Goal: Register for event/course

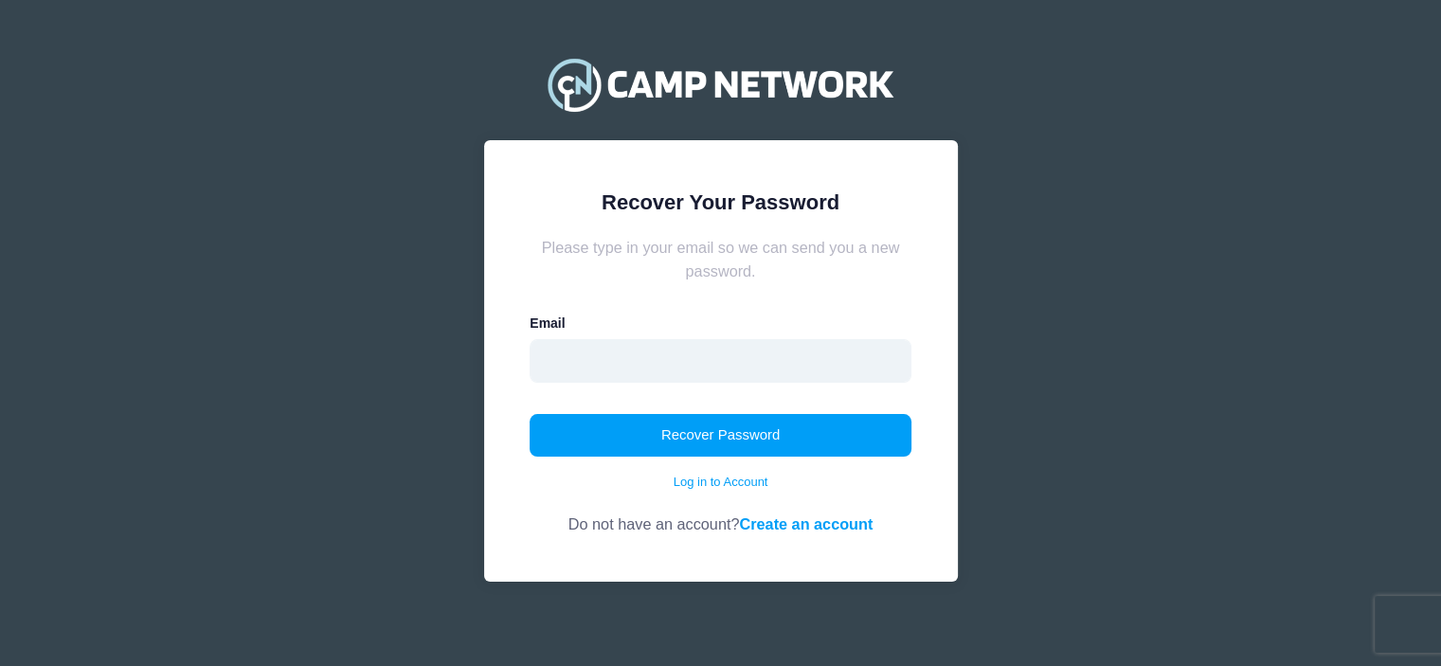
click at [730, 366] on input "email" at bounding box center [720, 361] width 382 height 44
type input "[EMAIL_ADDRESS][DOMAIN_NAME]"
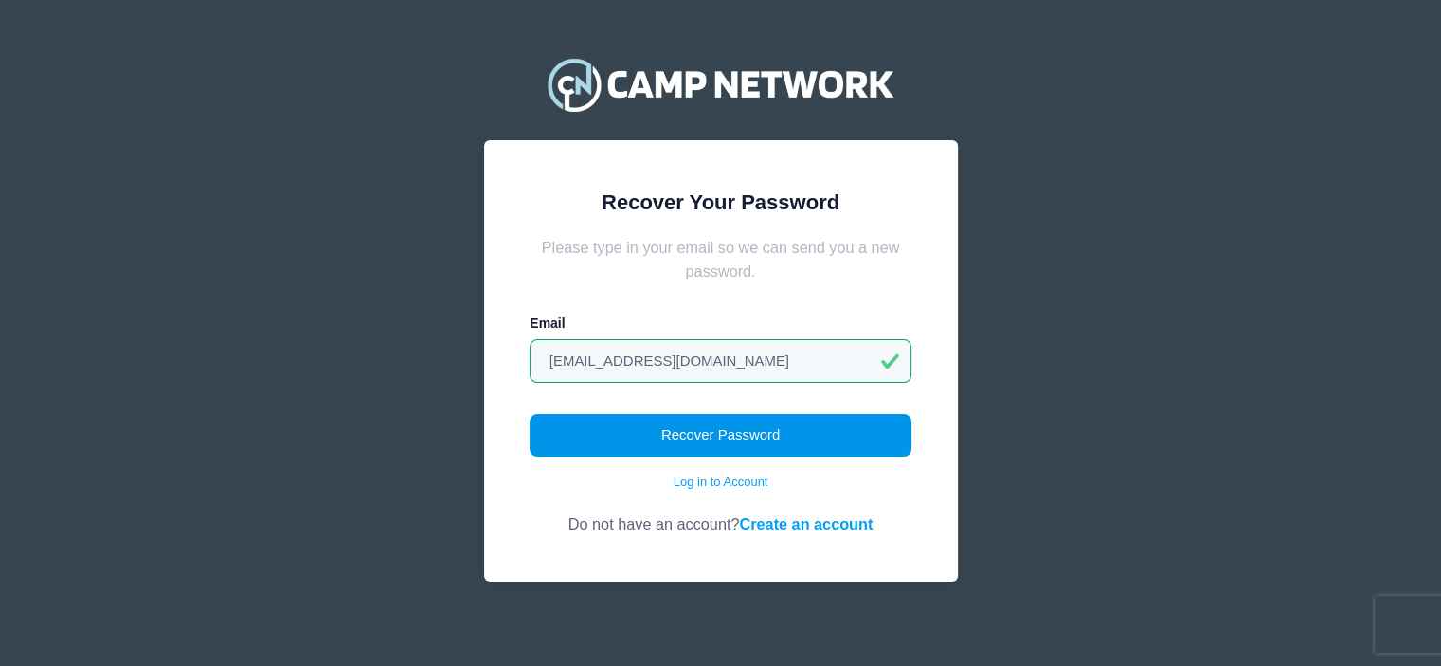
click at [692, 435] on button "Recover Password" at bounding box center [720, 436] width 382 height 44
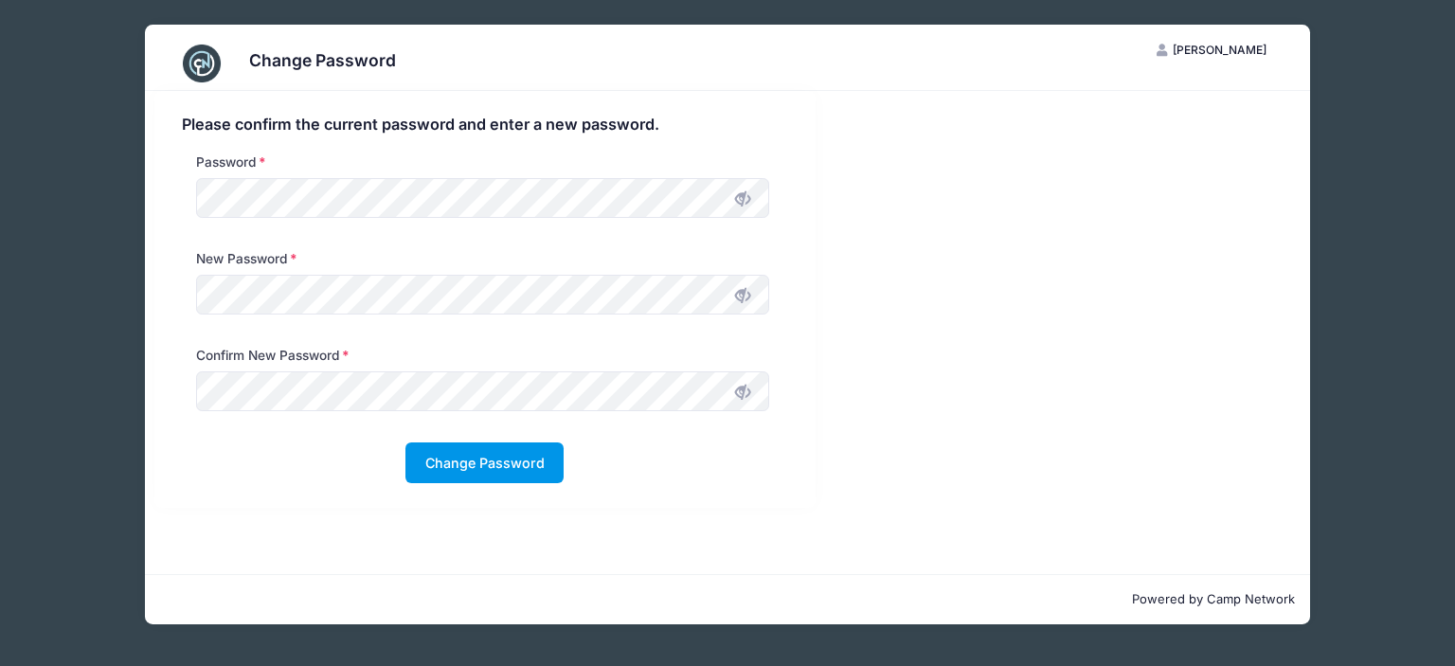
click at [520, 461] on button "Change Password" at bounding box center [484, 462] width 158 height 41
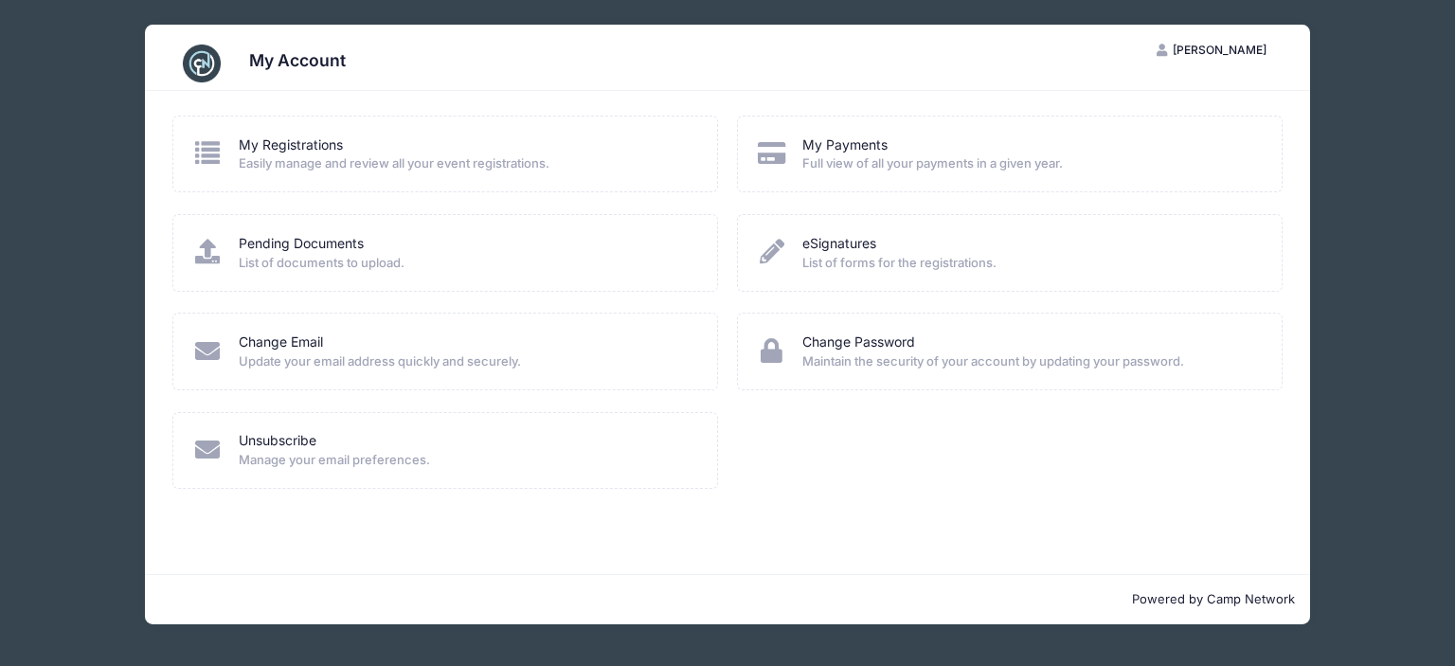
click at [303, 155] on span "Easily manage and review all your event registrations." at bounding box center [466, 163] width 455 height 19
click at [214, 152] on icon at bounding box center [207, 152] width 31 height 25
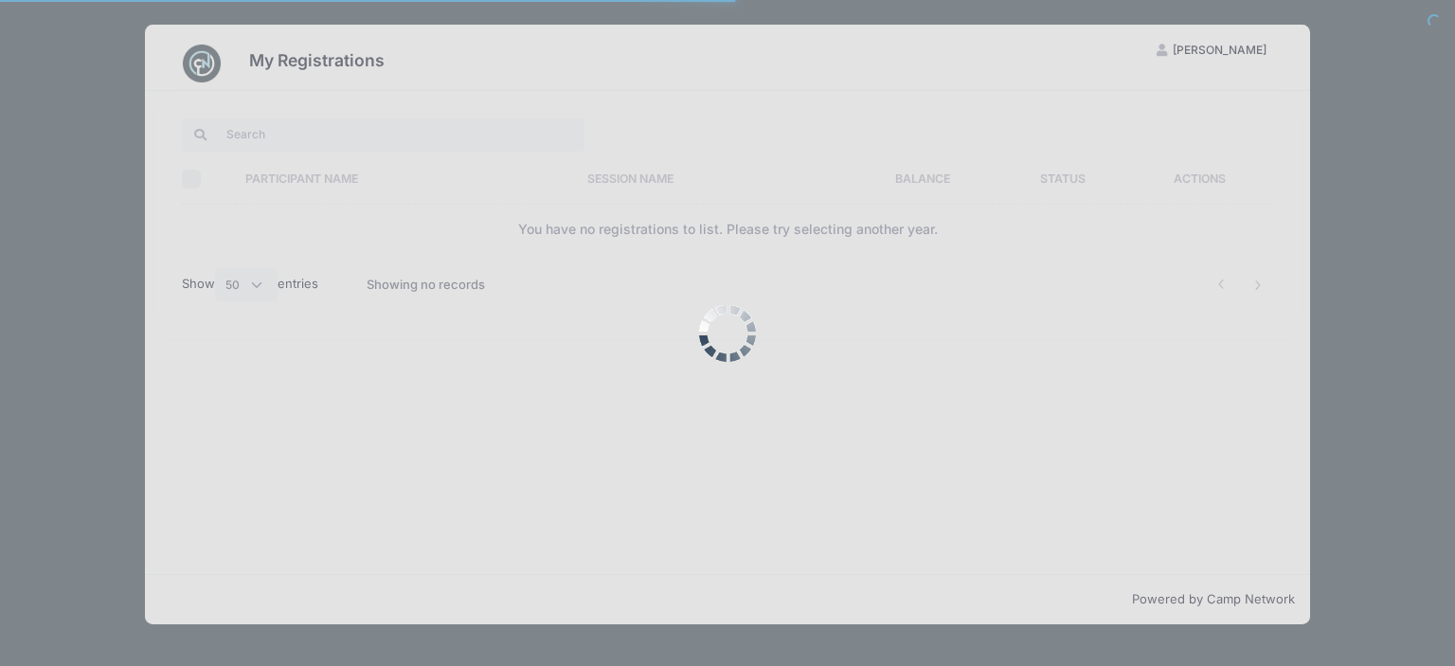
select select "50"
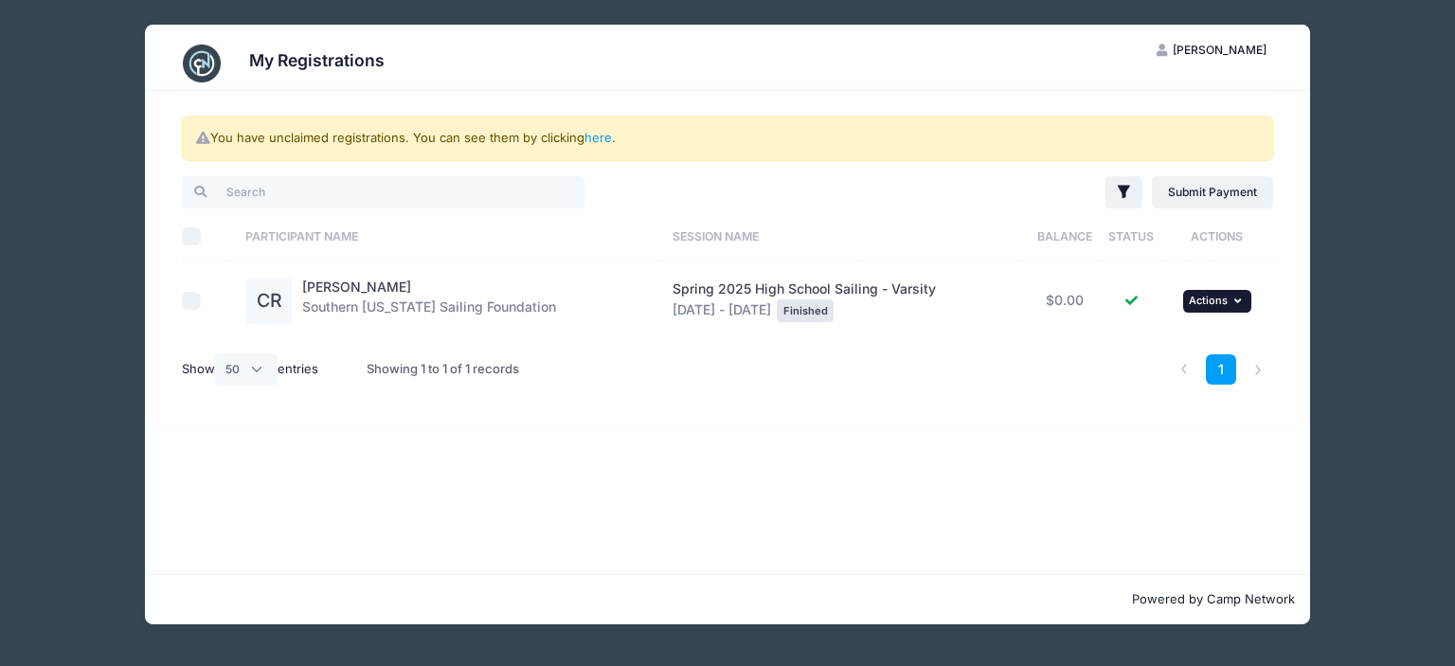
click at [1210, 299] on span "Actions" at bounding box center [1208, 300] width 39 height 13
click at [986, 401] on div "You have unclaimed registrations. You can see them by clicking here . Filter Fi…" at bounding box center [727, 257] width 1147 height 332
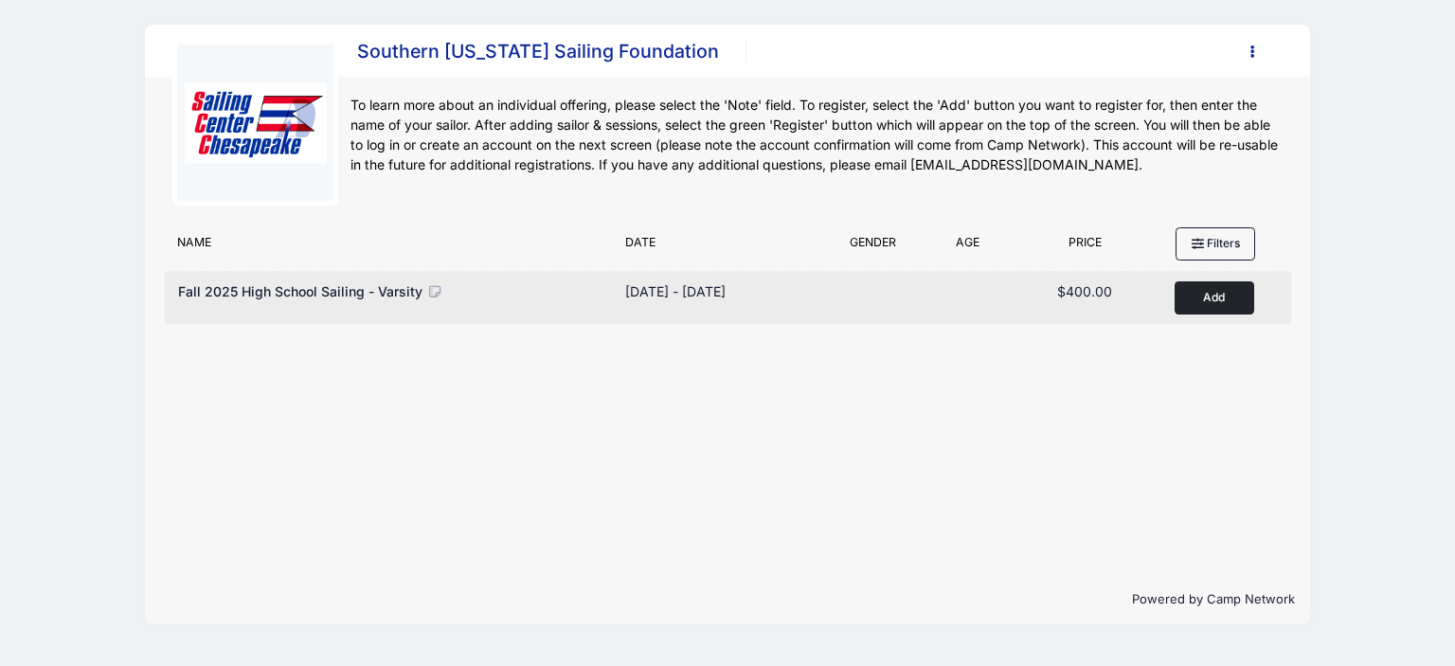
click at [1215, 291] on button "Add to Cart" at bounding box center [1214, 297] width 80 height 33
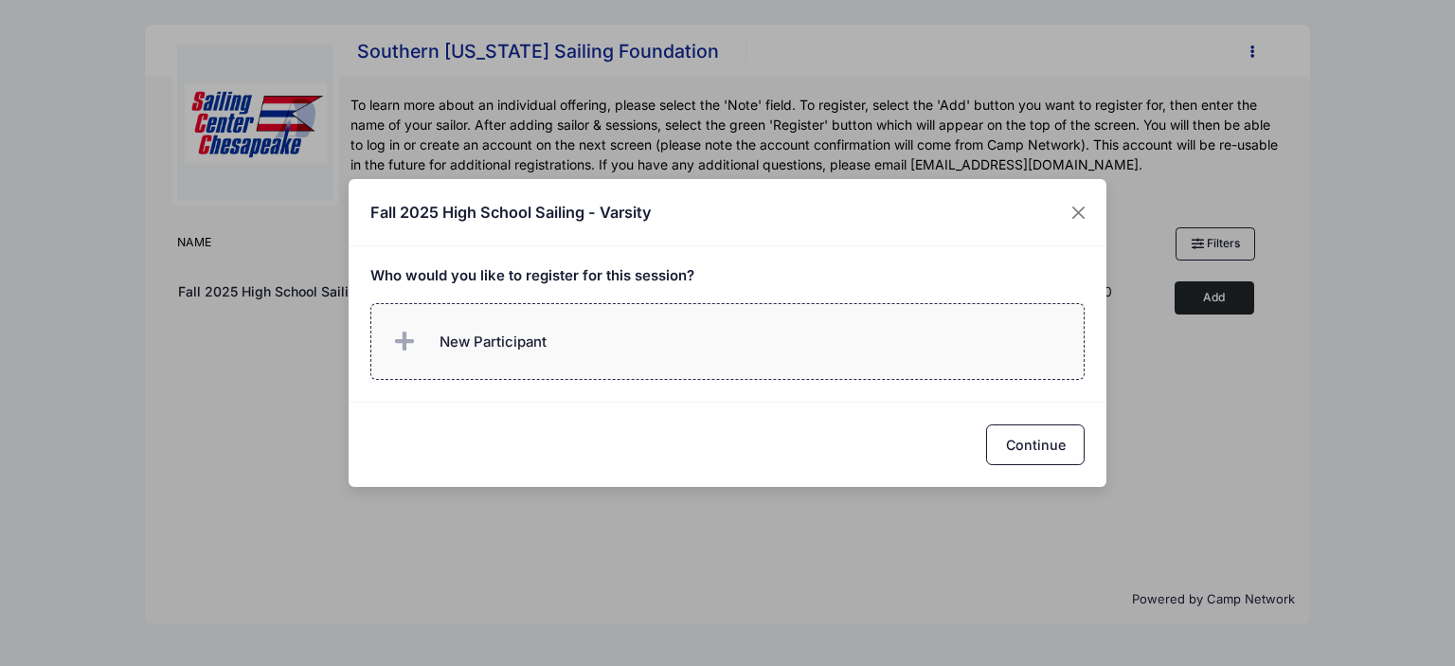
click at [637, 332] on label "New Participant" at bounding box center [727, 341] width 715 height 77
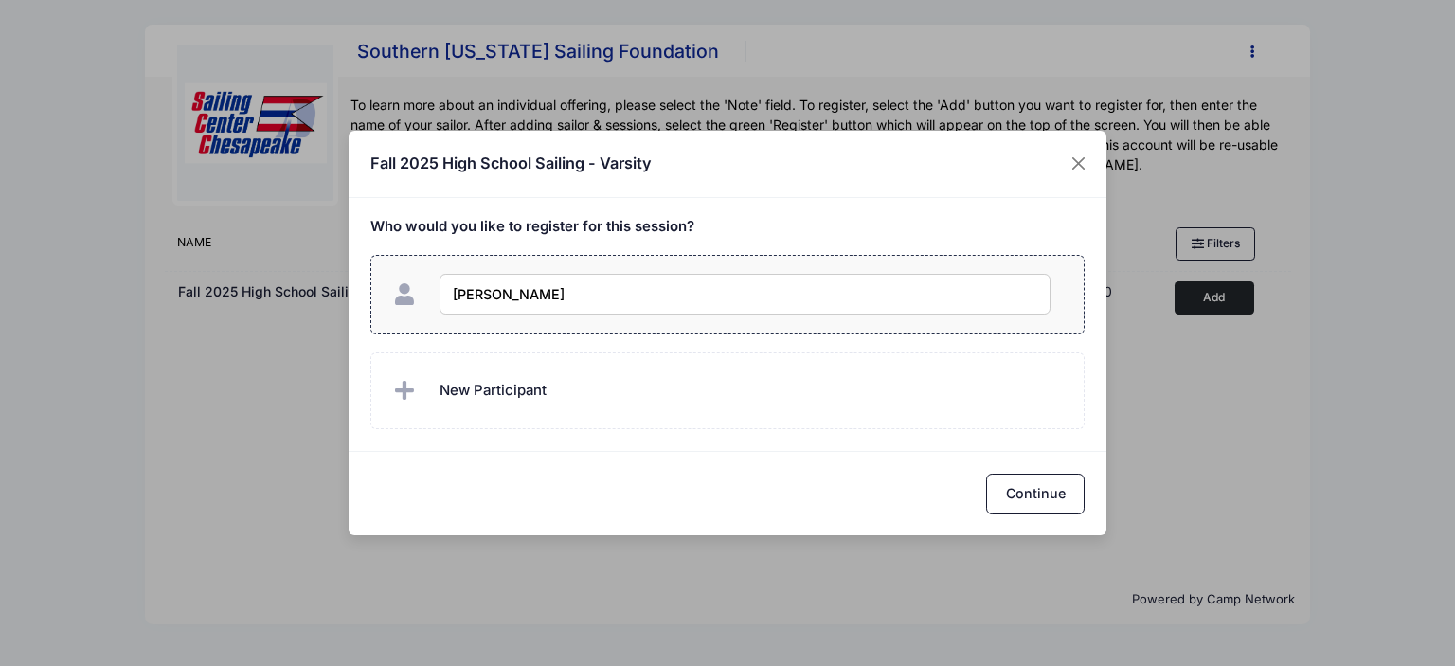
type input "Aubrey Reese"
checkbox input "true"
click at [1013, 492] on button "Continue" at bounding box center [1035, 494] width 99 height 41
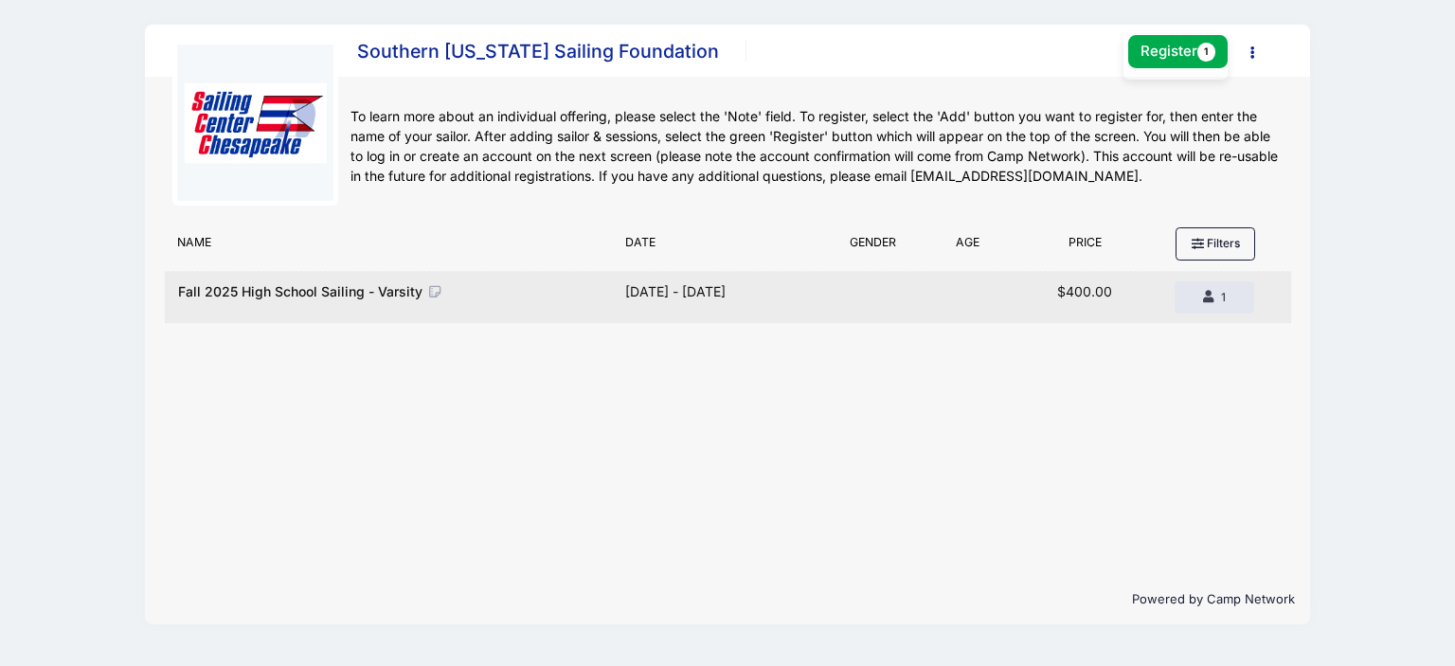
click at [507, 301] on div "Fall 2025 High School Sailing - Varsity" at bounding box center [393, 297] width 447 height 32
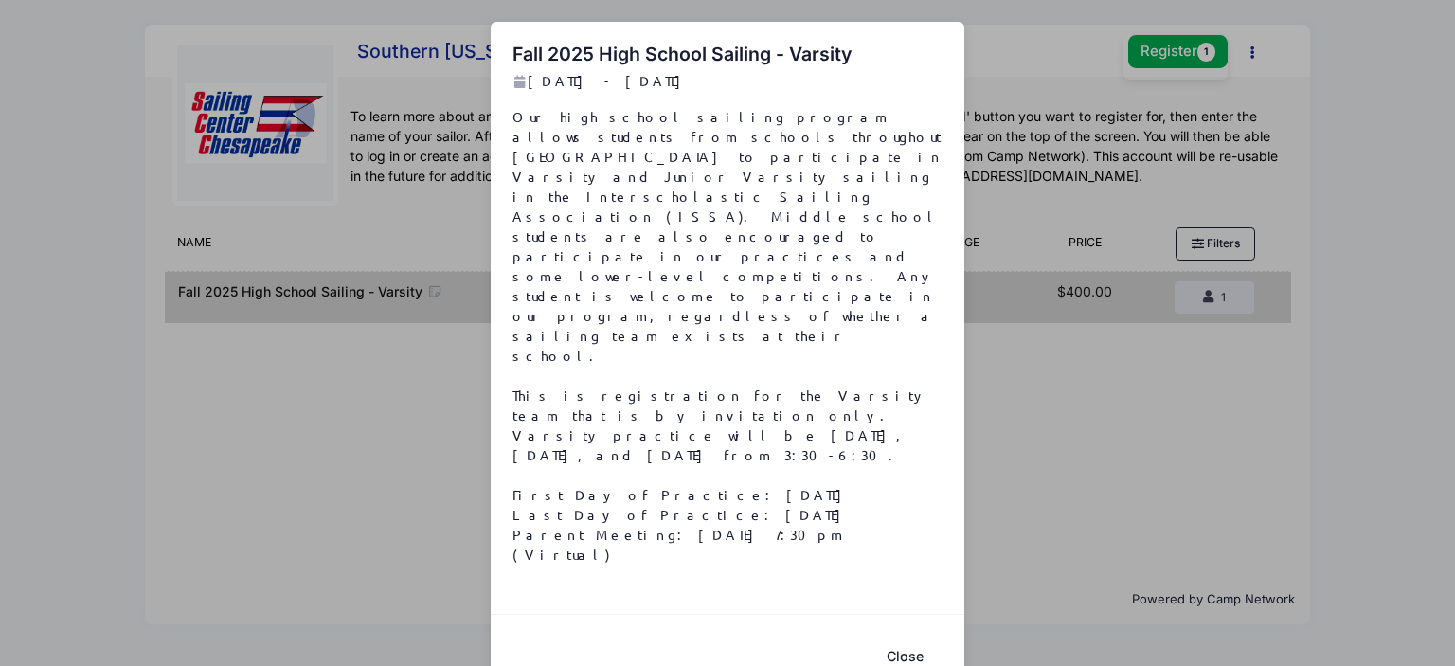
click at [905, 636] on button "Close" at bounding box center [905, 656] width 76 height 41
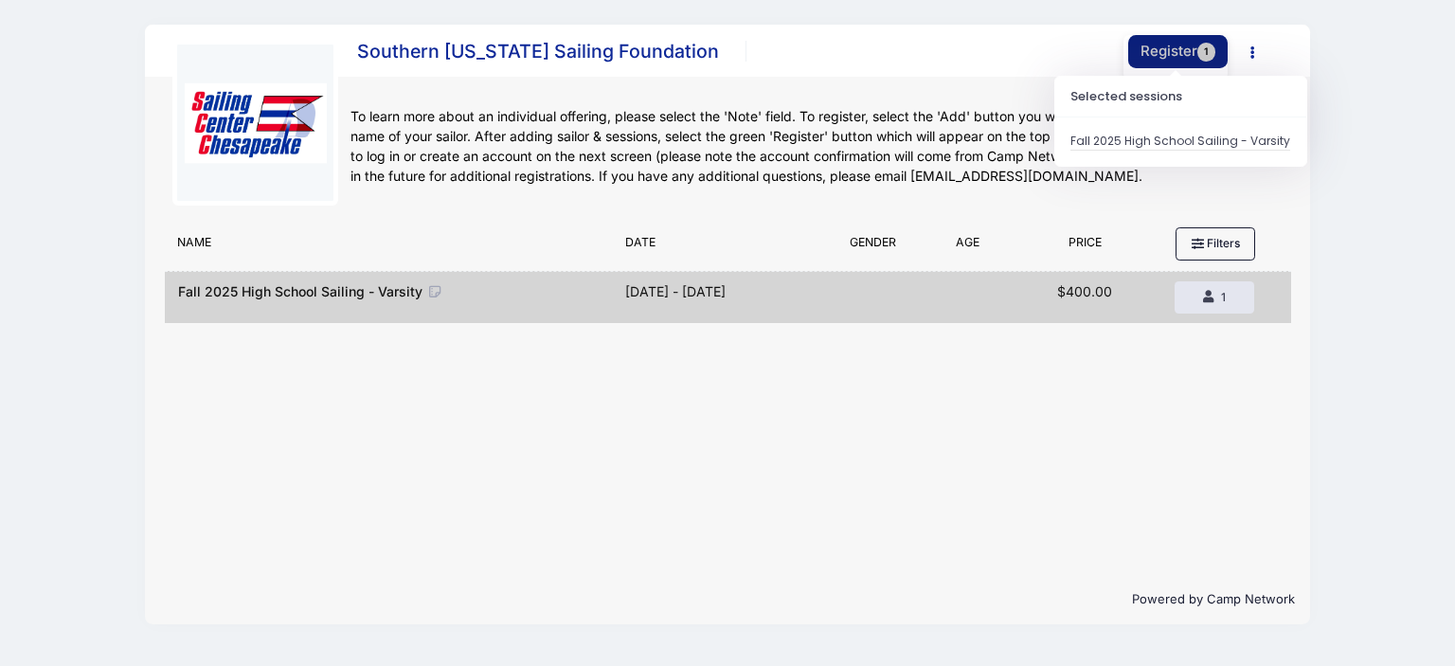
click at [1171, 53] on button "Register 1" at bounding box center [1178, 51] width 100 height 33
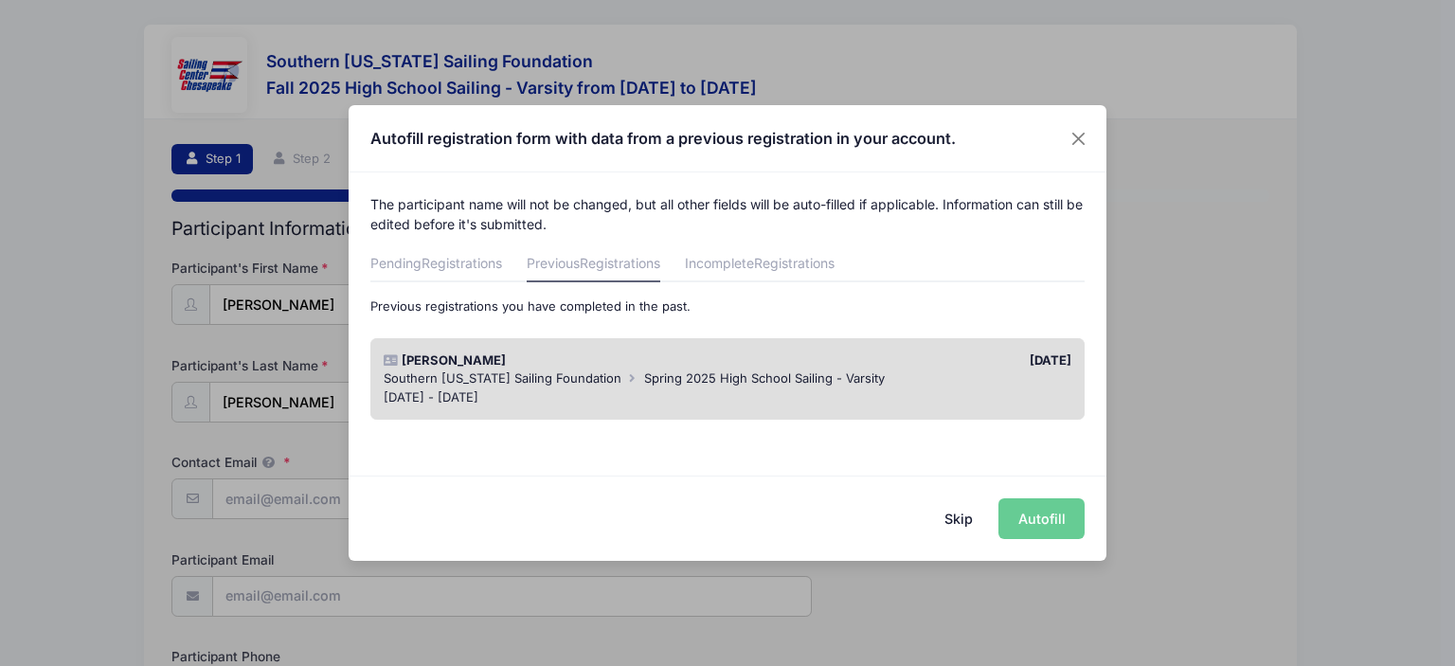
click at [1038, 514] on div "Skip Autofill" at bounding box center [728, 517] width 758 height 84
click at [928, 385] on div "Southern Maryland Sailing Foundation Spring 2025 High School Sailing - Varsity" at bounding box center [728, 378] width 689 height 19
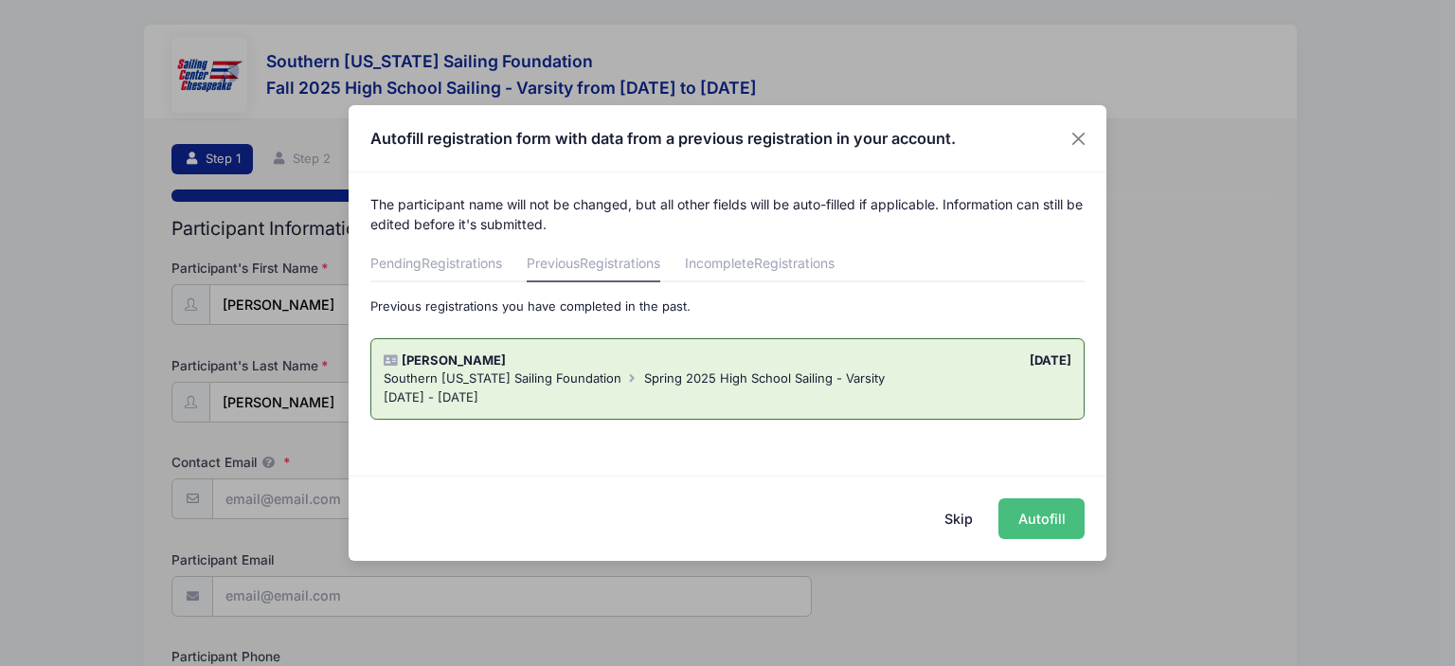
click at [1038, 518] on button "Autofill" at bounding box center [1041, 518] width 86 height 41
type input "[EMAIL_ADDRESS][DOMAIN_NAME]"
type input "car@jamminracing.com"
type input "4106103979"
type input "05/17/2008"
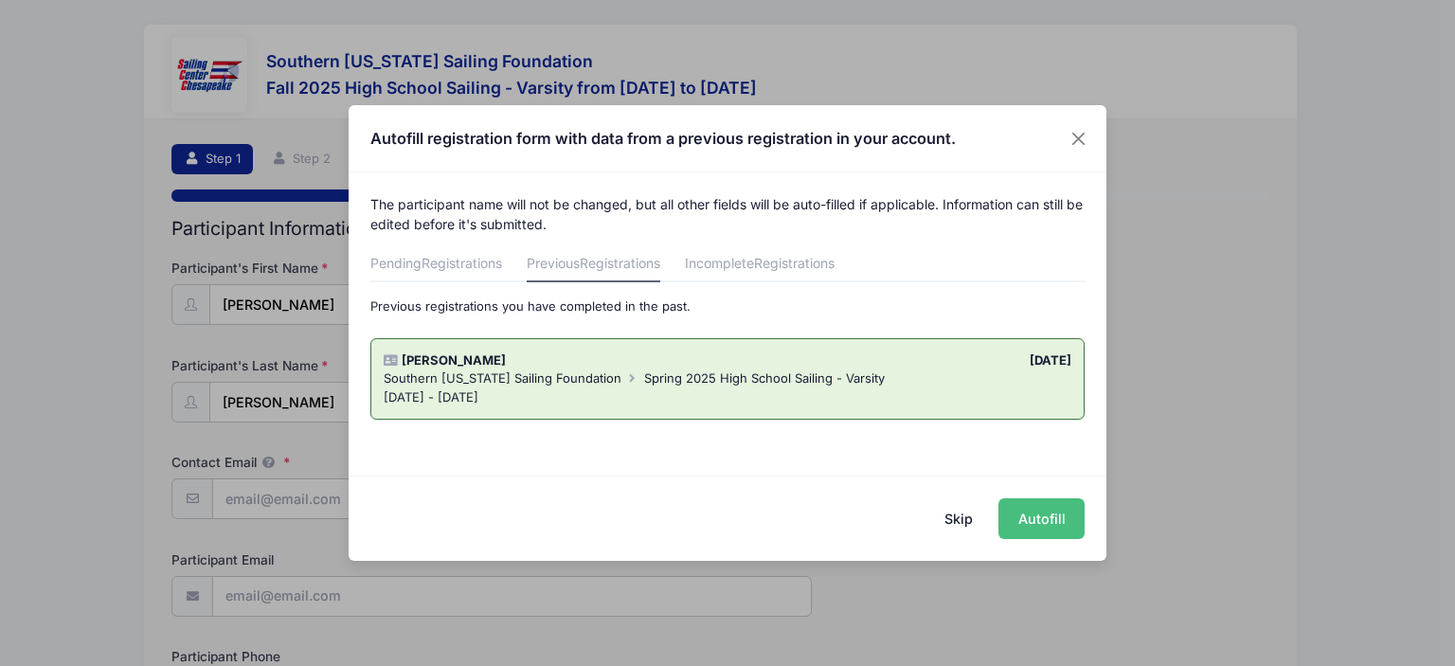
type input "42894 Moll Dyer Road"
type input "Leonardtown"
select select "MD"
type input "20650"
select select "Leonardtown"
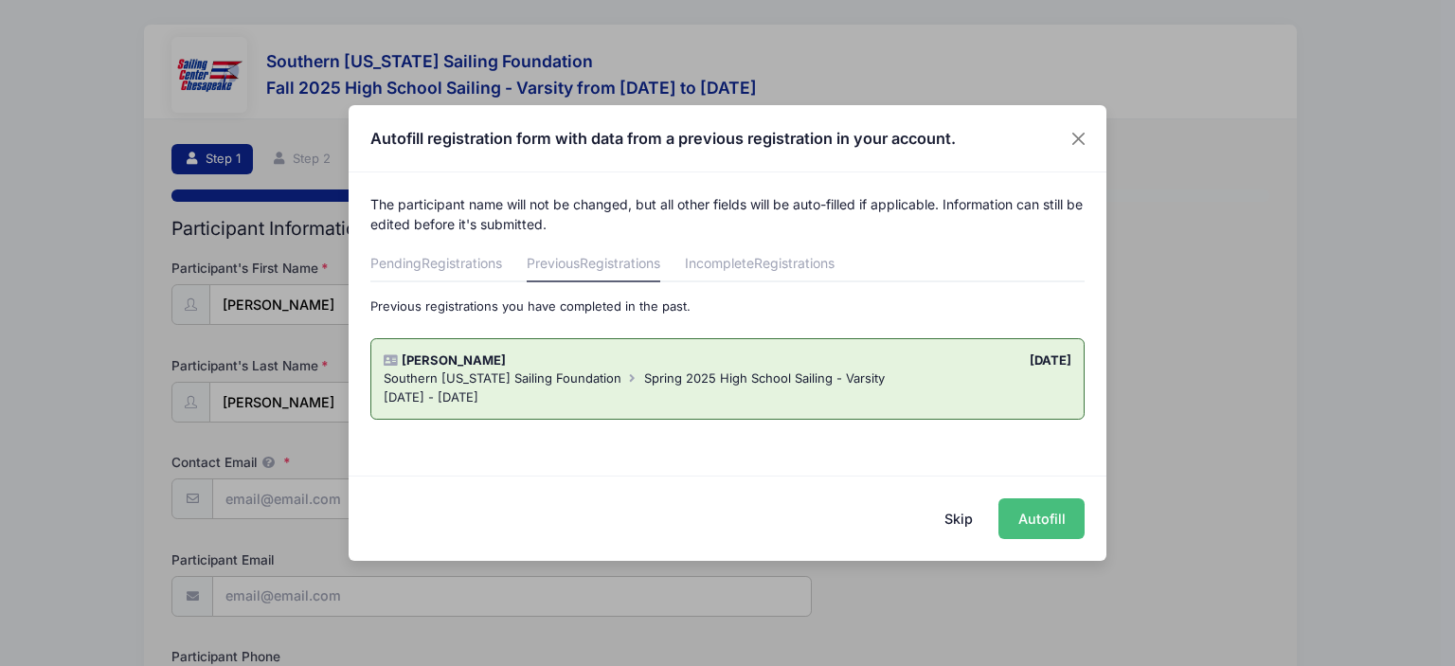
select select "2026"
select select "No"
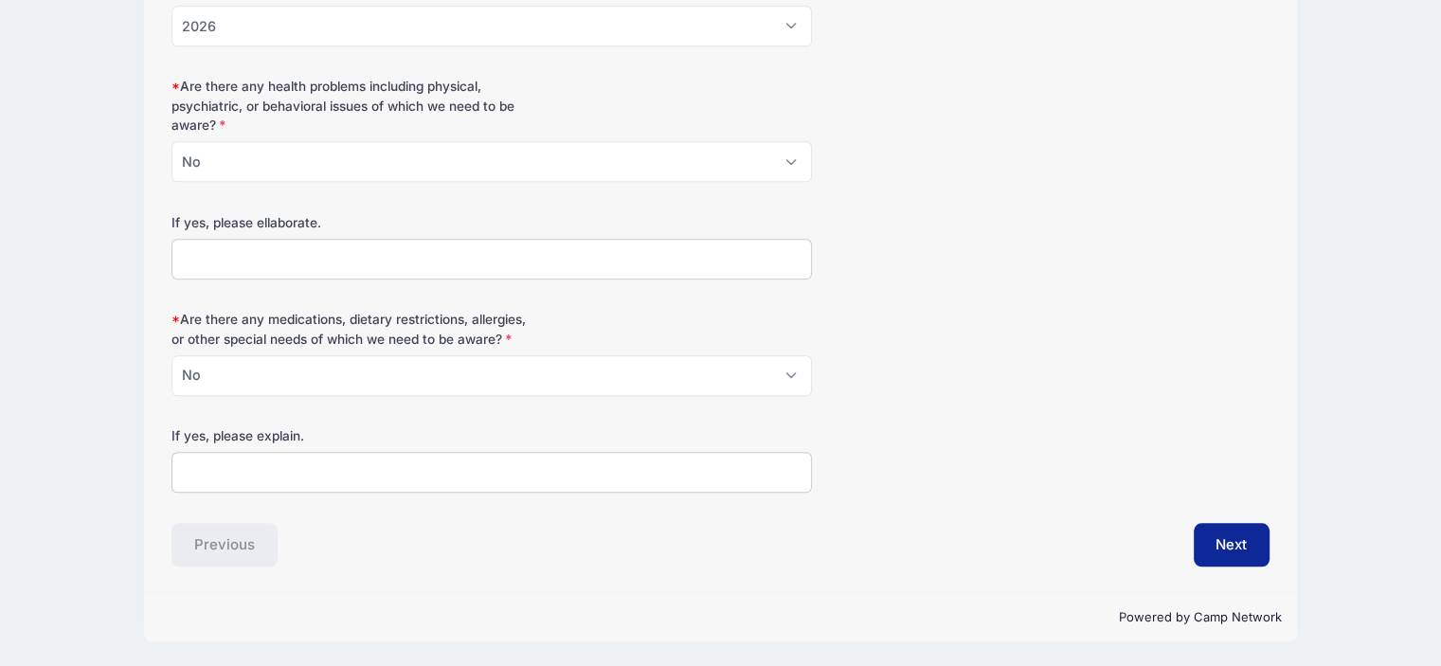
scroll to position [1514, 0]
click at [1241, 545] on button "Next" at bounding box center [1231, 545] width 77 height 44
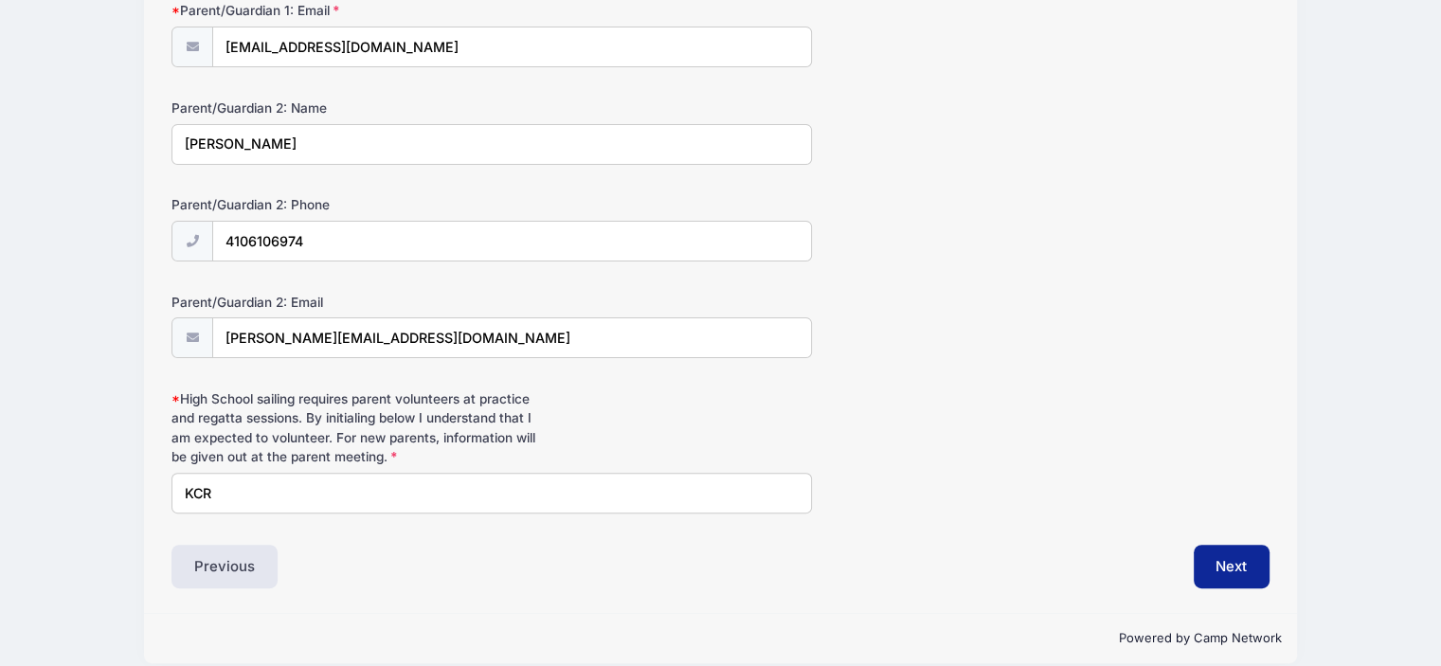
scroll to position [470, 0]
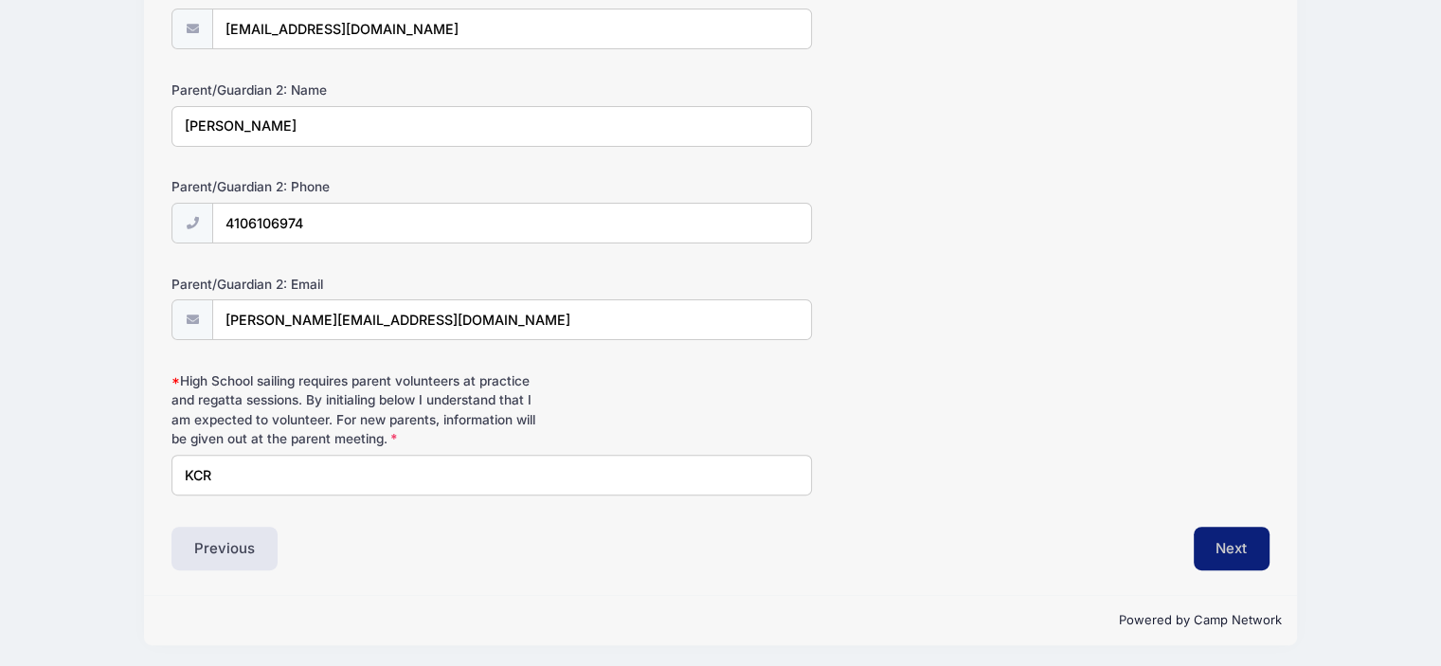
click at [1250, 547] on button "Next" at bounding box center [1231, 549] width 77 height 44
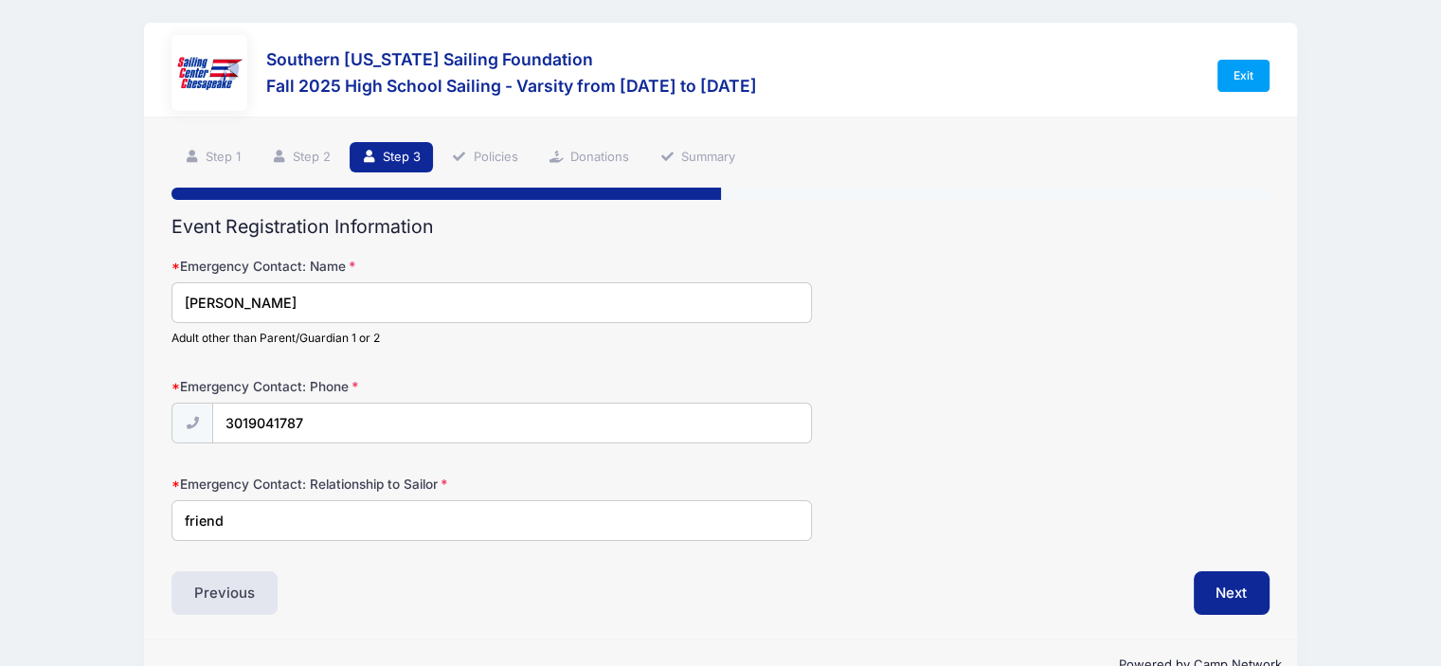
scroll to position [0, 0]
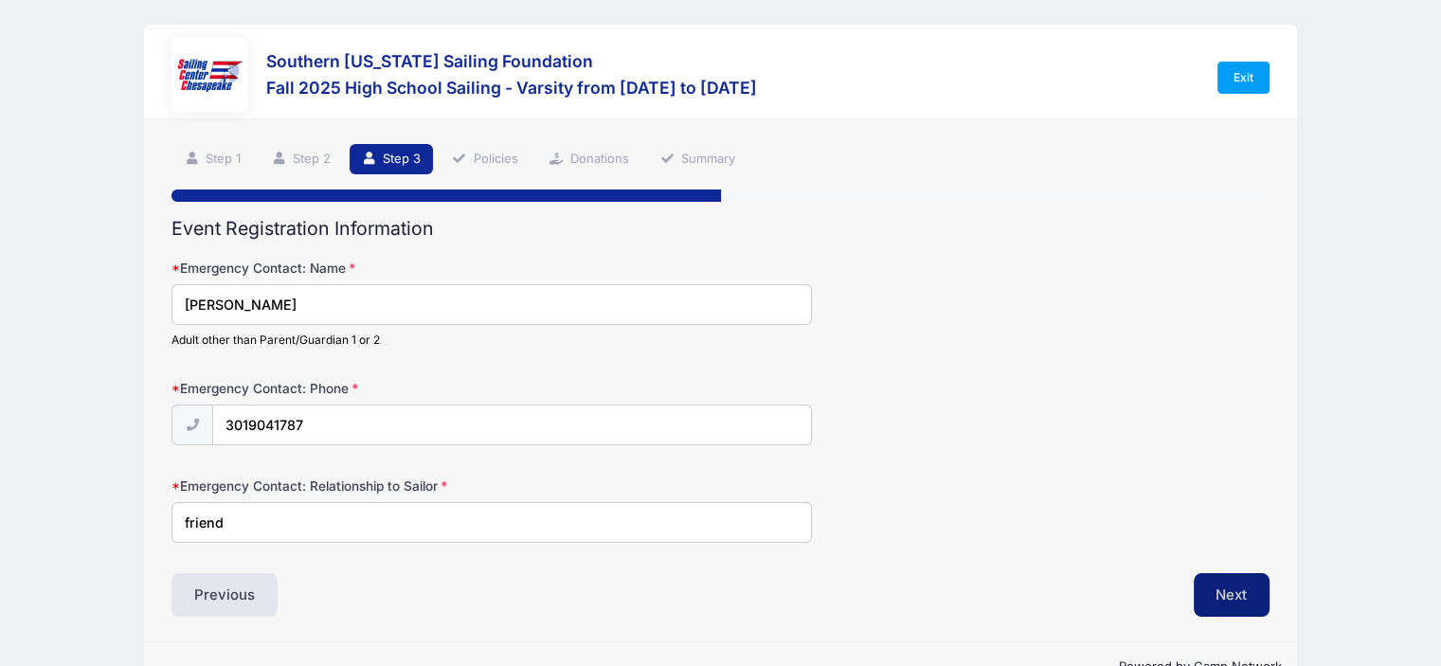
click at [1244, 585] on button "Next" at bounding box center [1231, 595] width 77 height 44
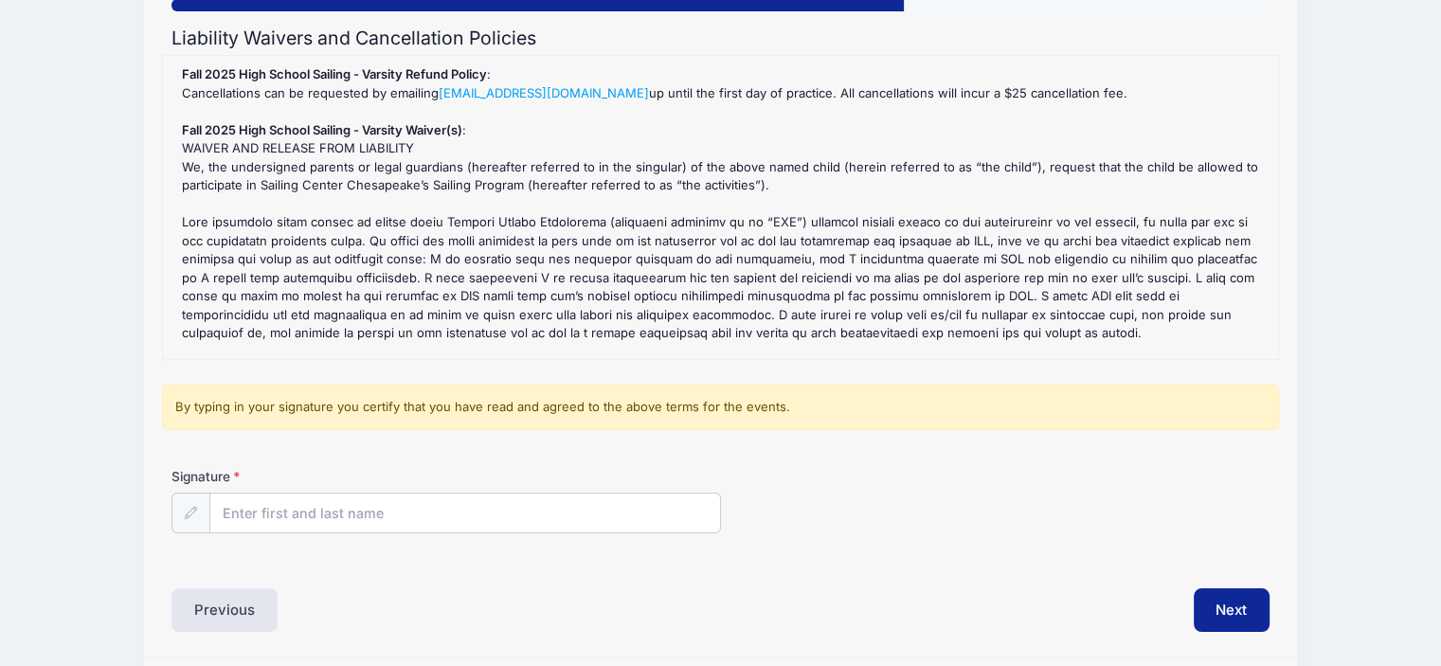
scroll to position [194, 0]
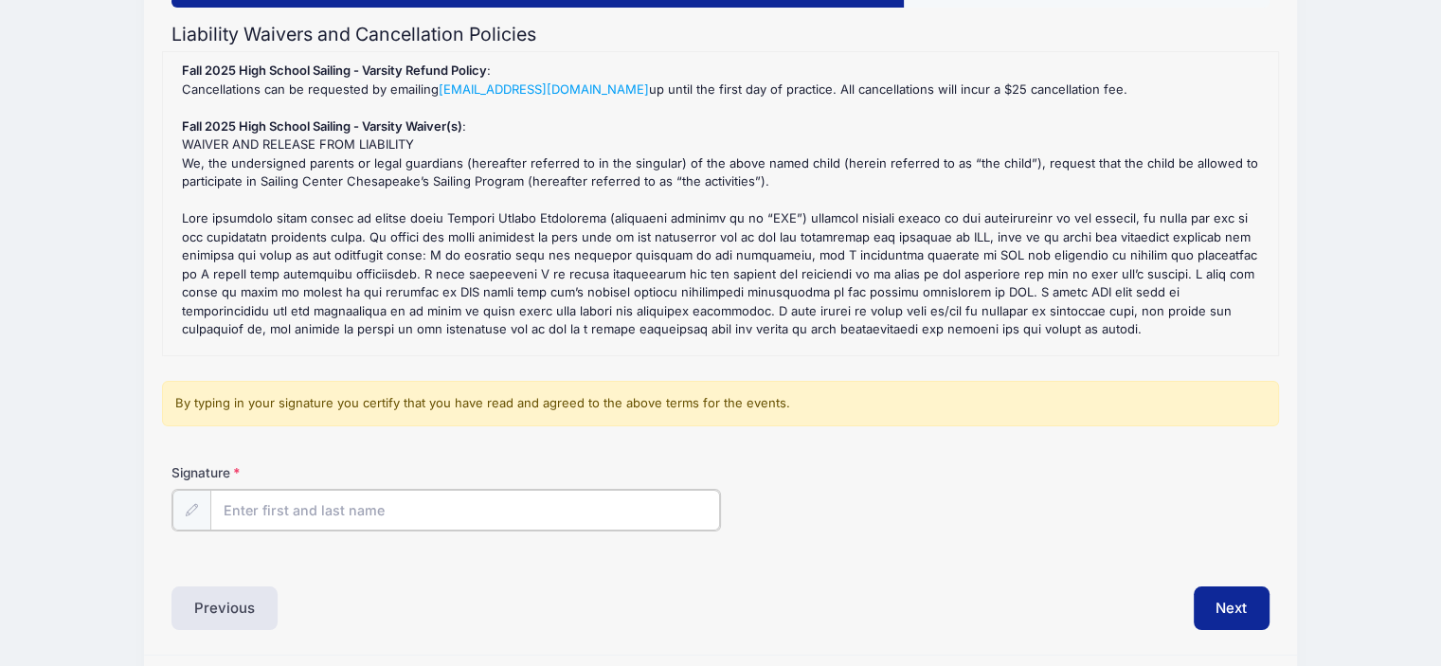
click at [325, 509] on input "Signature" at bounding box center [465, 510] width 510 height 41
type input "karen raley"
click at [1230, 602] on button "Next" at bounding box center [1231, 606] width 77 height 44
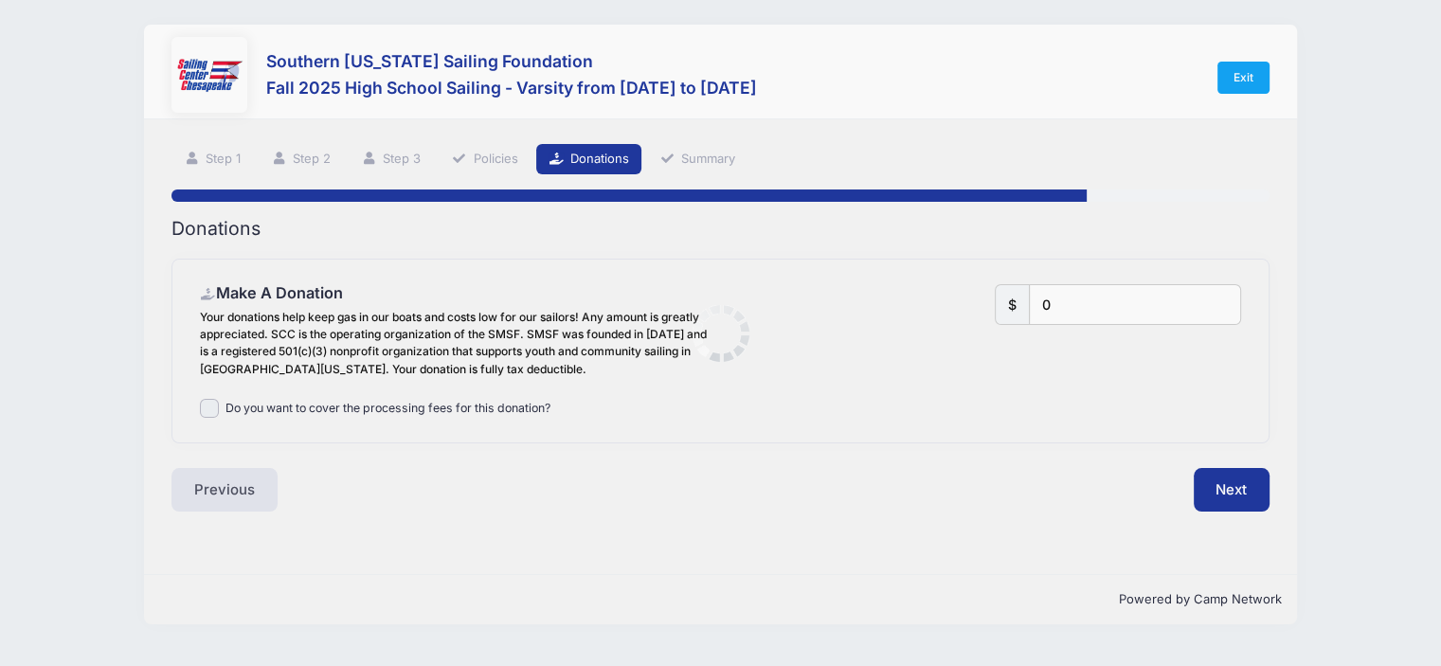
scroll to position [0, 0]
click at [1243, 480] on button "Next" at bounding box center [1244, 490] width 77 height 44
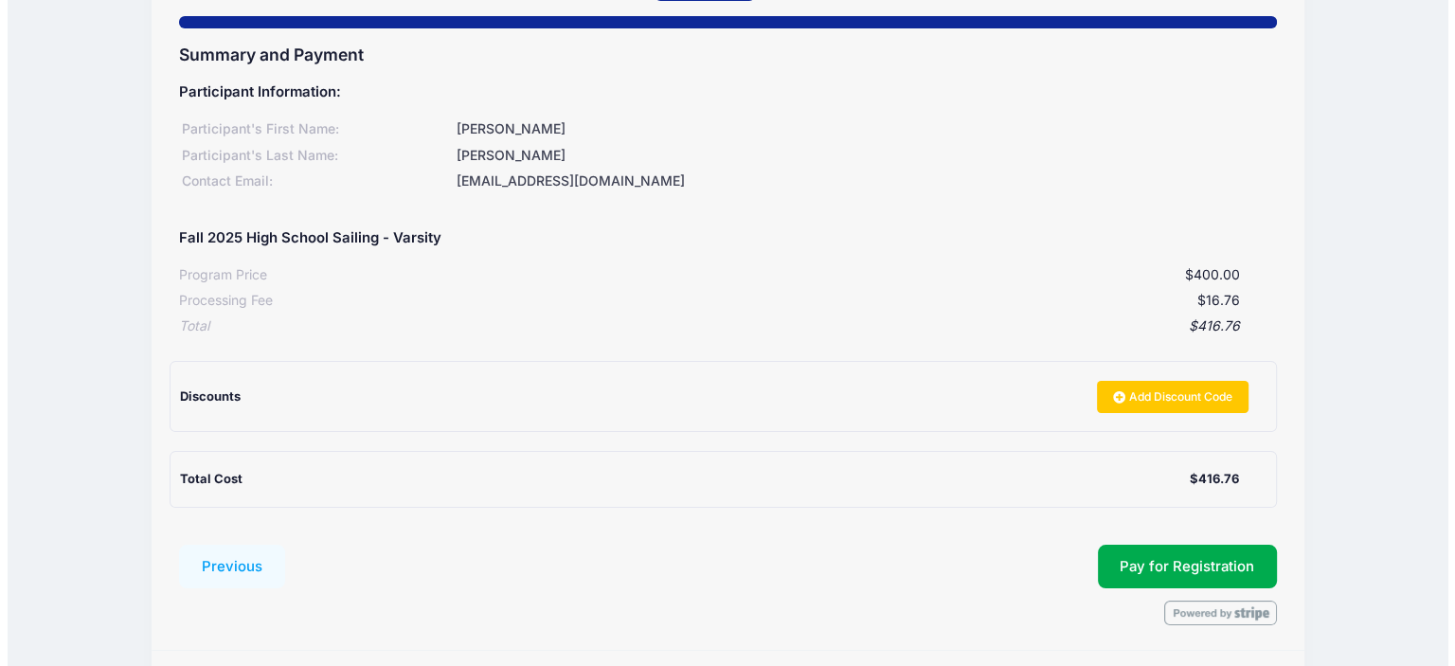
scroll to position [176, 0]
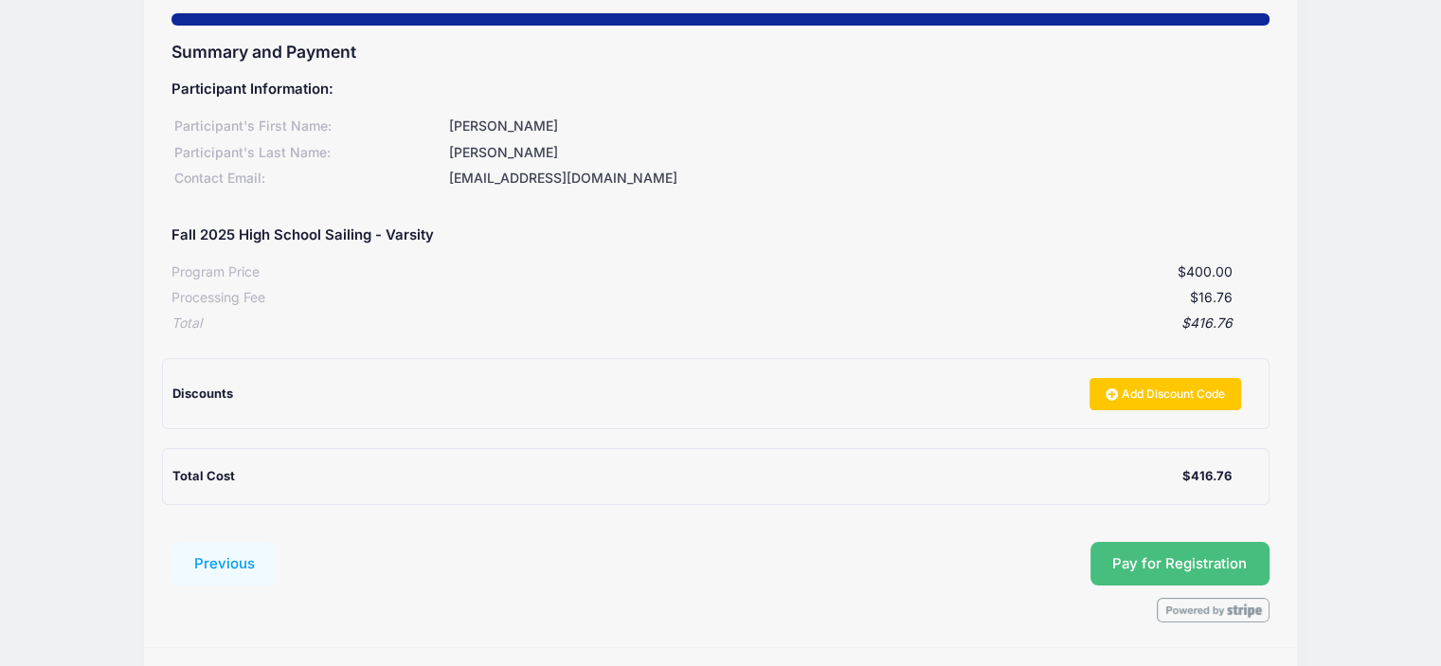
click at [1196, 560] on button "Pay for Registration" at bounding box center [1180, 564] width 180 height 44
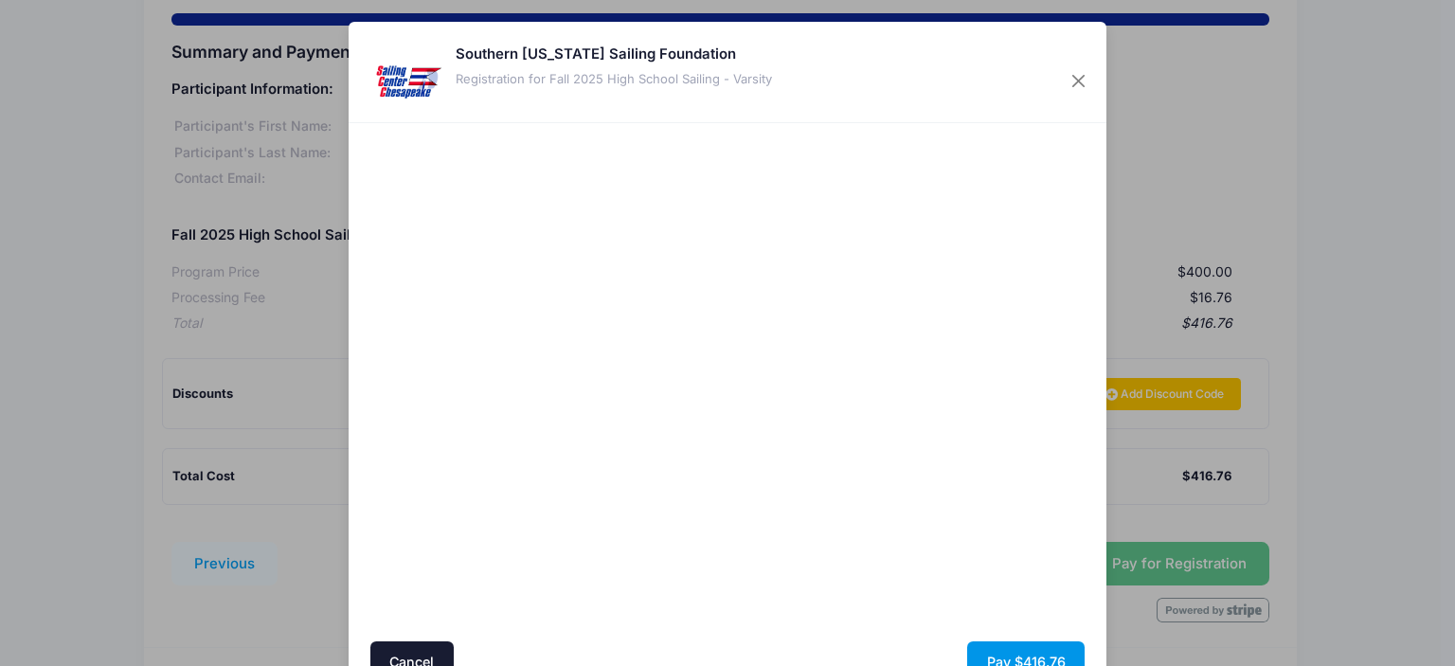
click at [1009, 652] on button "Pay $416.76" at bounding box center [1025, 661] width 117 height 41
